Goal: Task Accomplishment & Management: Use online tool/utility

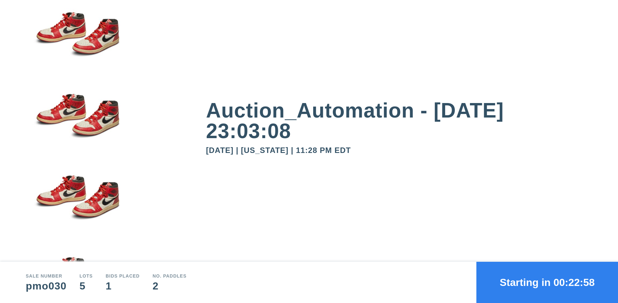
click at [547, 282] on button "Starting in 00:22:58" at bounding box center [547, 282] width 142 height 41
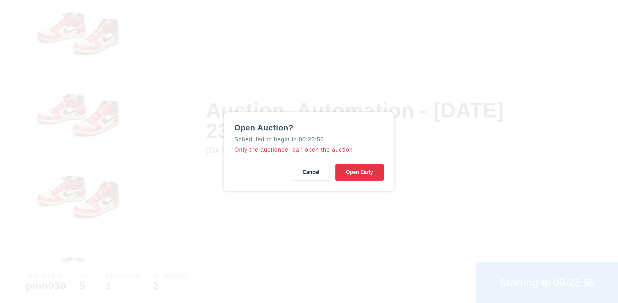
click at [359, 172] on button "Open Early" at bounding box center [359, 172] width 48 height 17
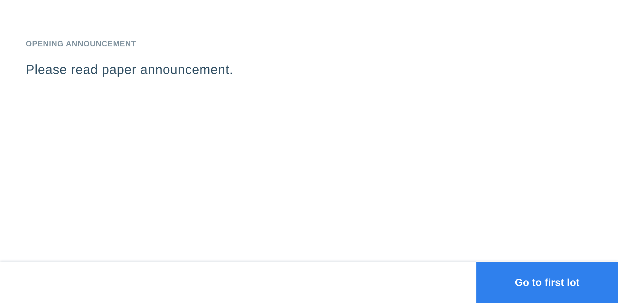
click at [547, 282] on button "Go to first lot" at bounding box center [547, 282] width 142 height 41
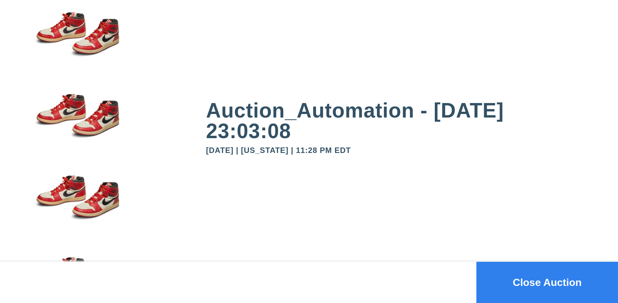
click at [547, 282] on button "Close Auction" at bounding box center [547, 282] width 142 height 41
